Goal: Check status

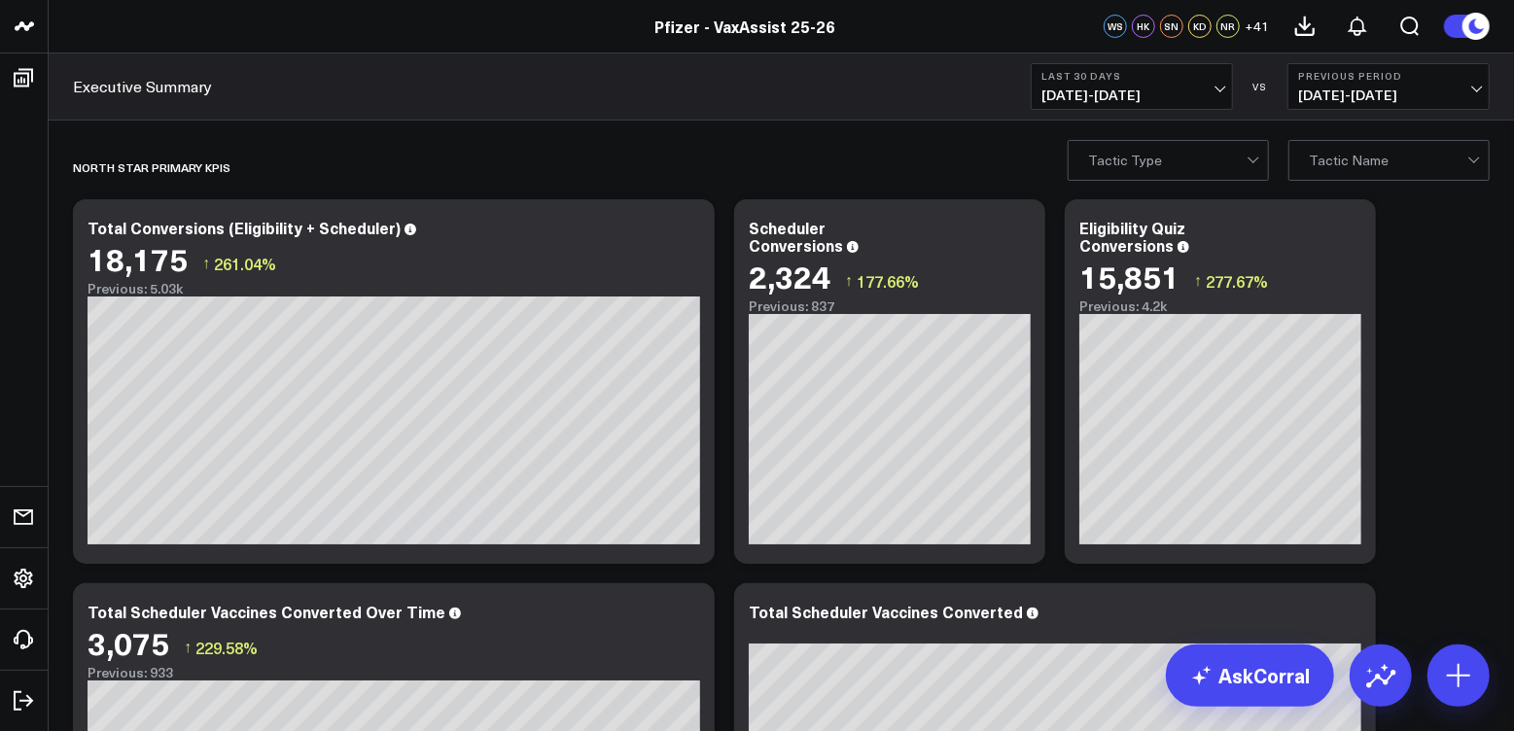
scroll to position [9, 0]
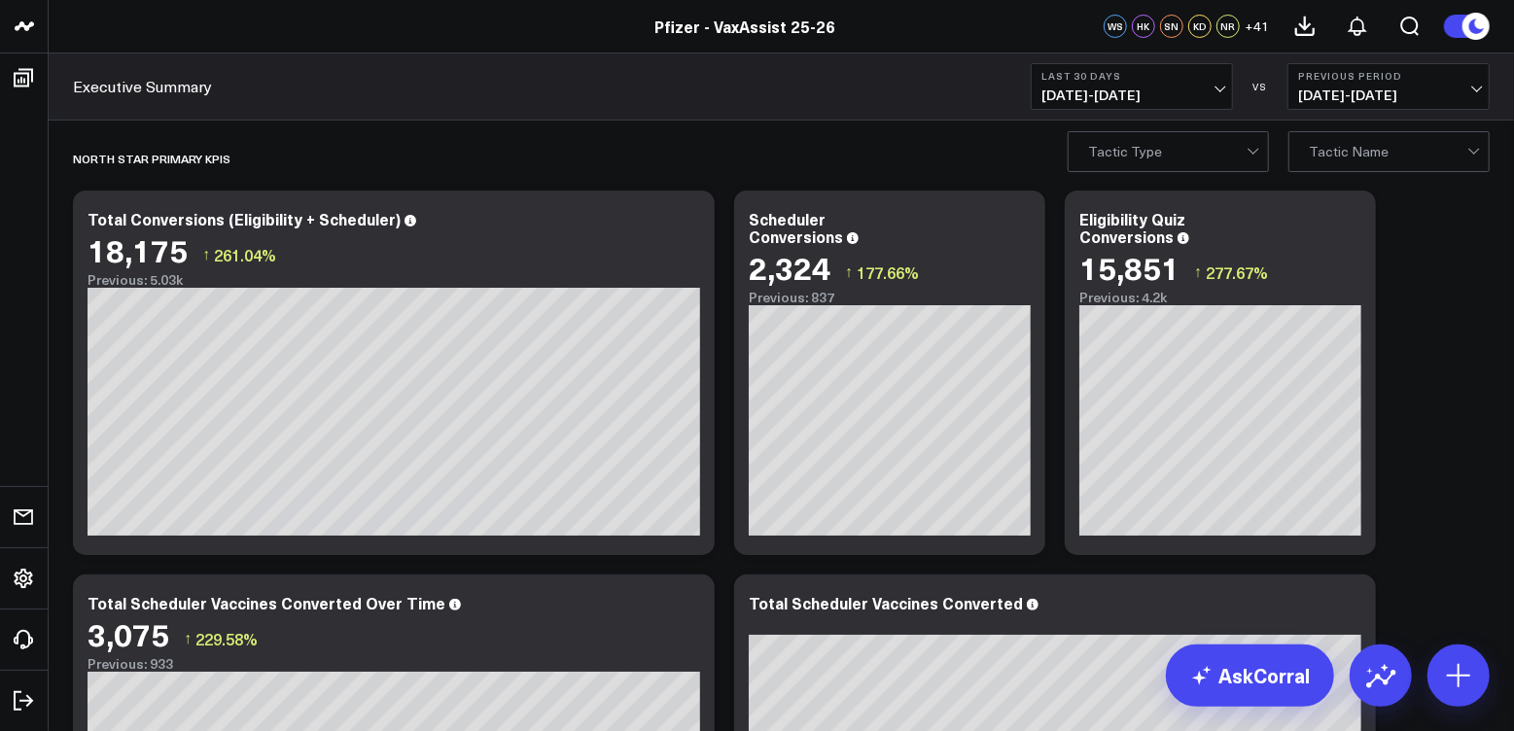
click at [1222, 88] on span "[DATE] - [DATE]" at bounding box center [1131, 96] width 181 height 16
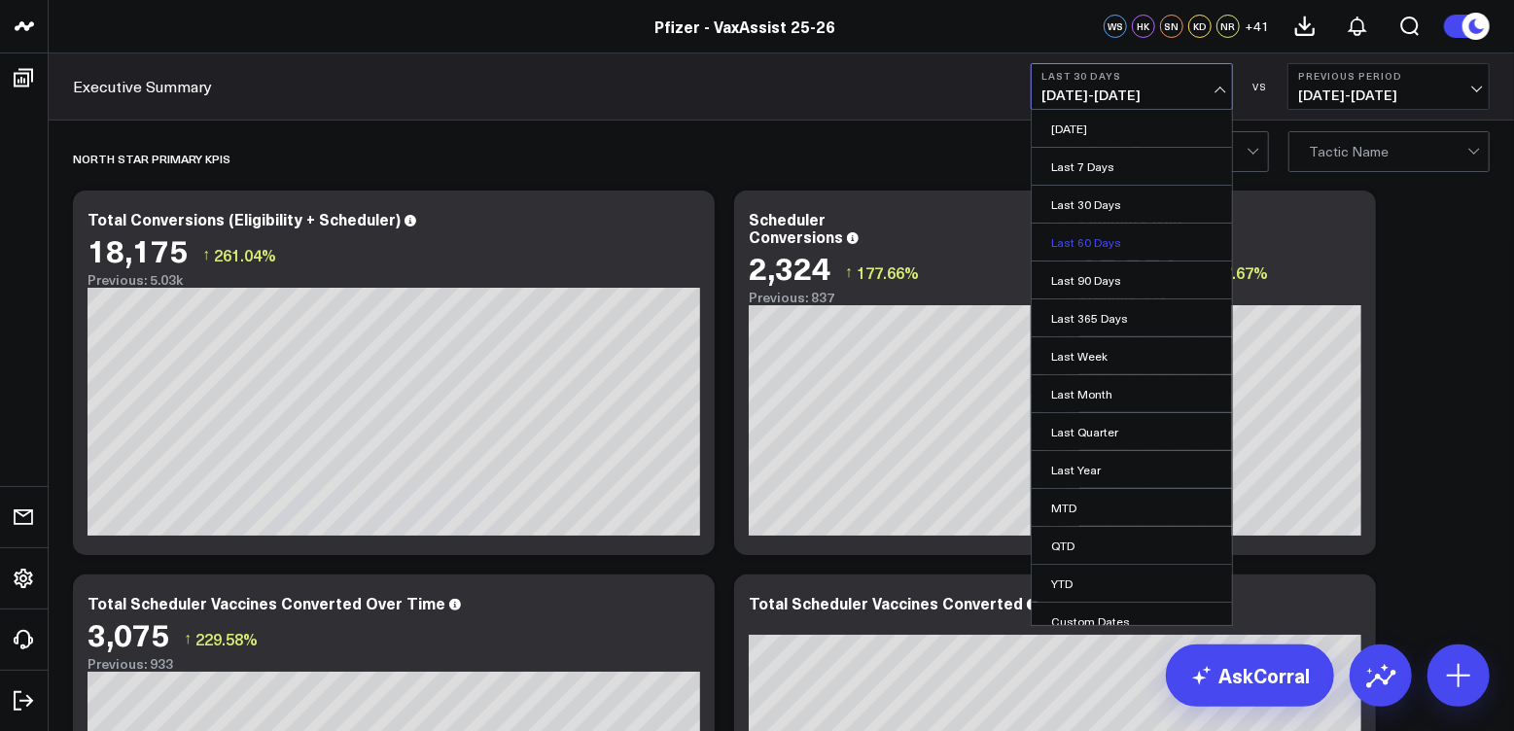
click at [1112, 236] on link "Last 60 Days" at bounding box center [1132, 242] width 200 height 37
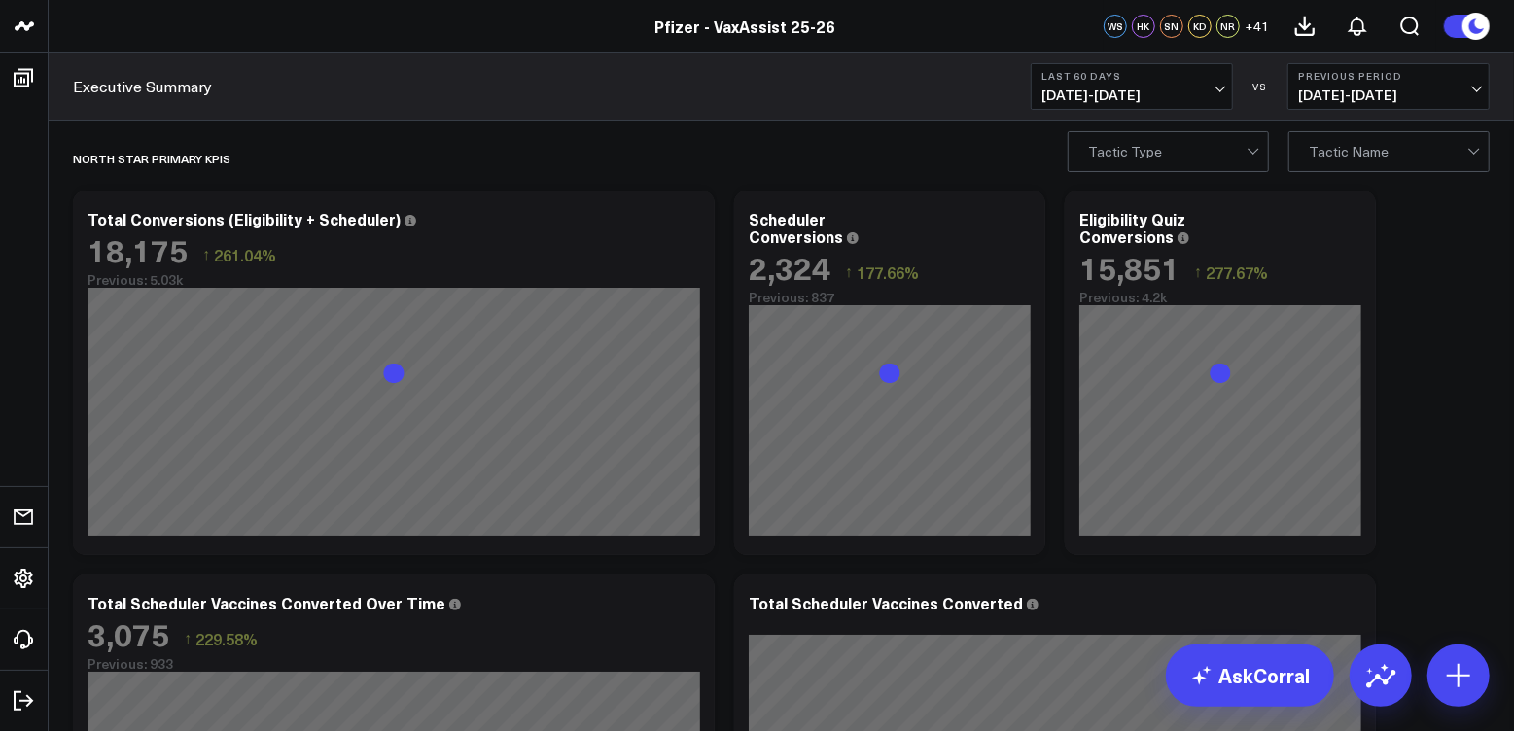
click at [1476, 78] on b "Previous Period" at bounding box center [1388, 76] width 181 height 12
click at [1369, 236] on link "No Comparison" at bounding box center [1388, 242] width 200 height 37
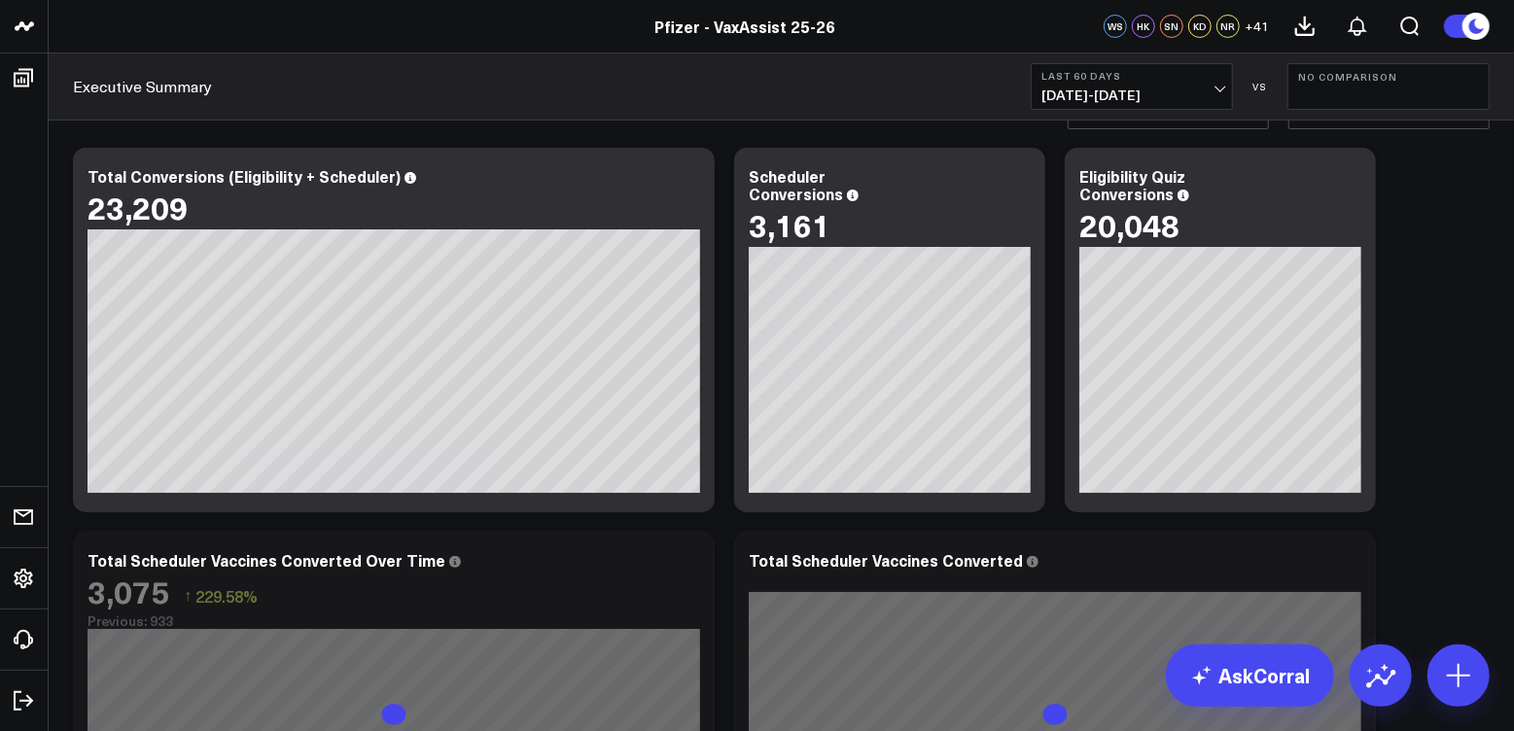
scroll to position [53, 0]
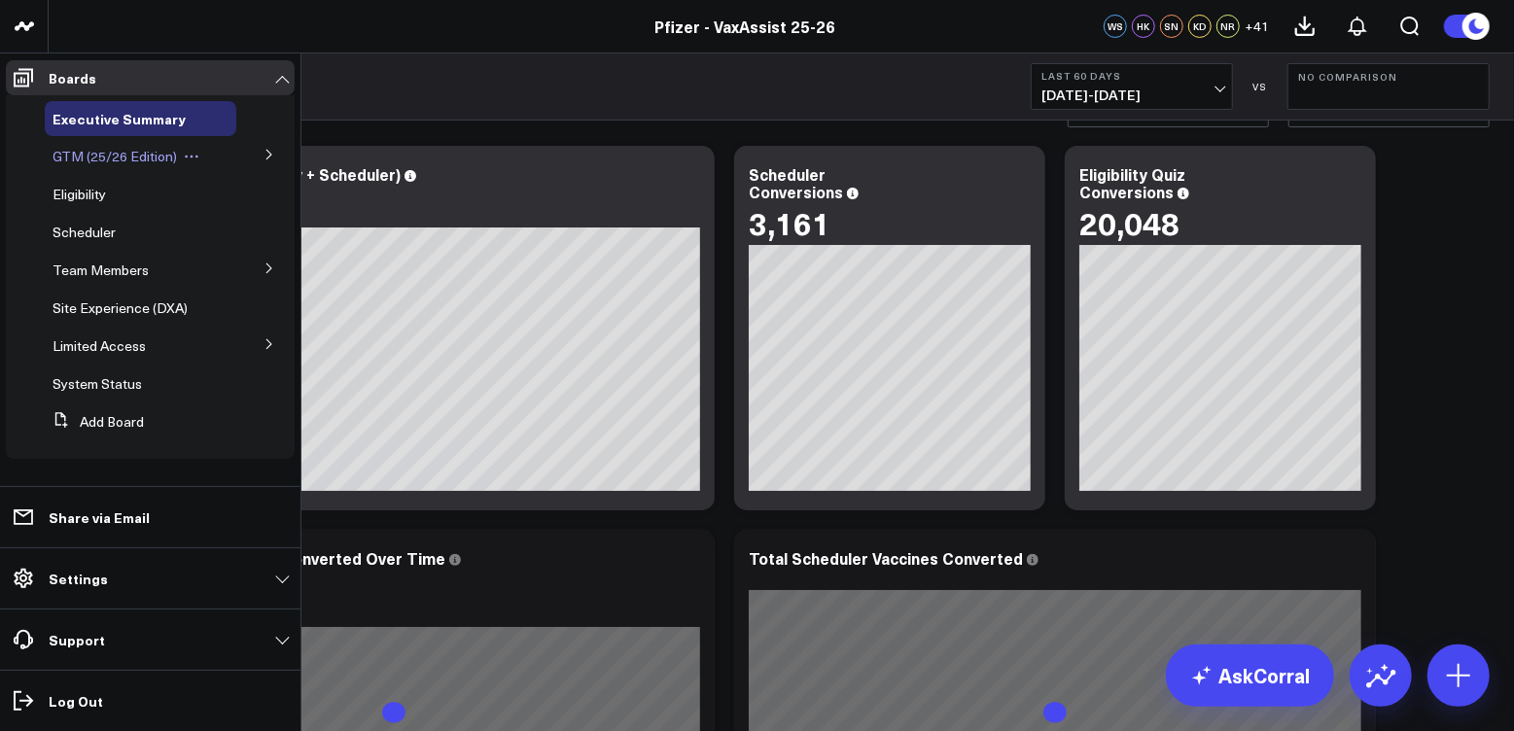
click at [166, 151] on span "GTM (25/26 Edition)" at bounding box center [115, 156] width 124 height 18
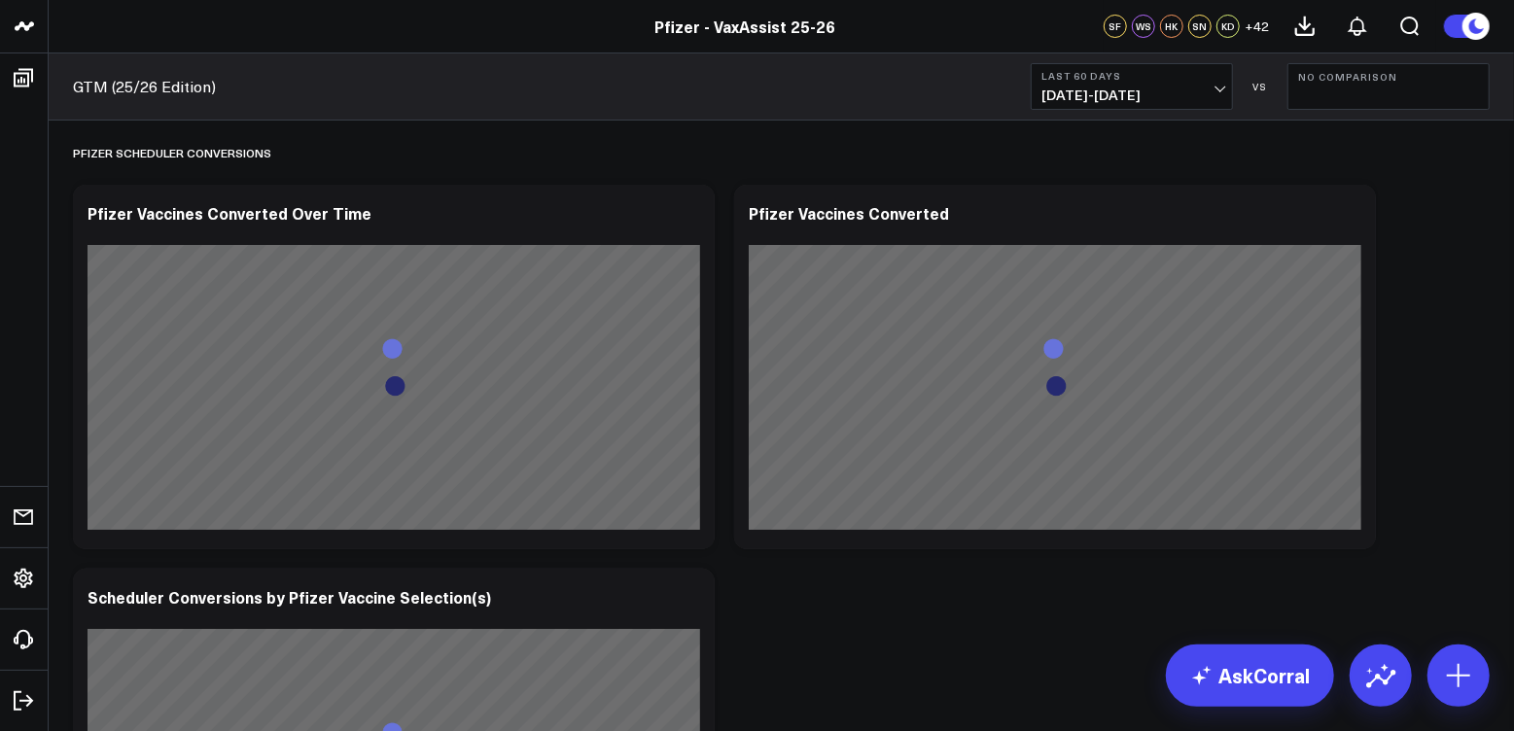
scroll to position [225, 0]
